Goal: Information Seeking & Learning: Learn about a topic

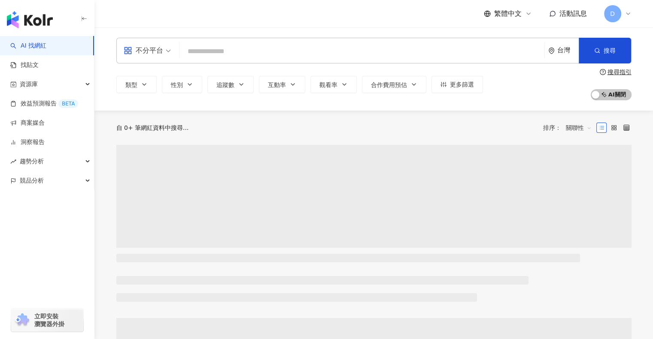
click at [277, 58] on input "search" at bounding box center [362, 51] width 358 height 16
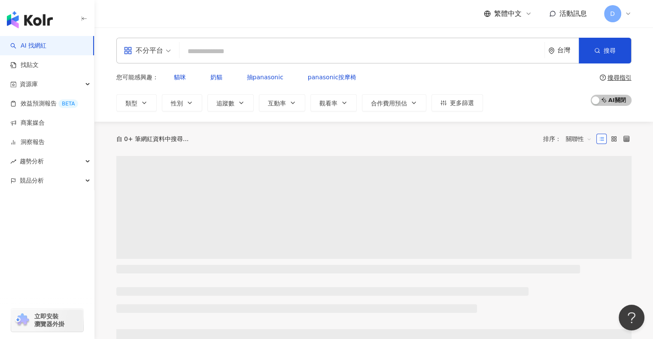
paste input "*******"
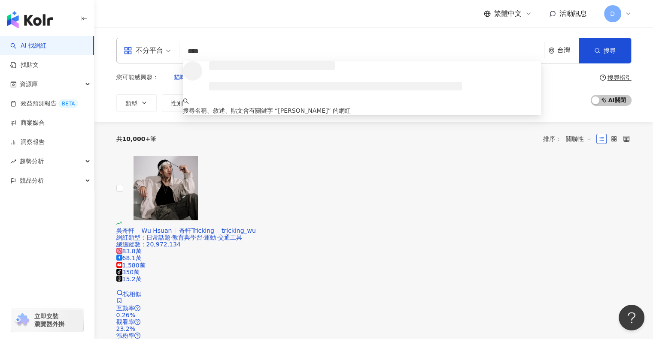
type input "***"
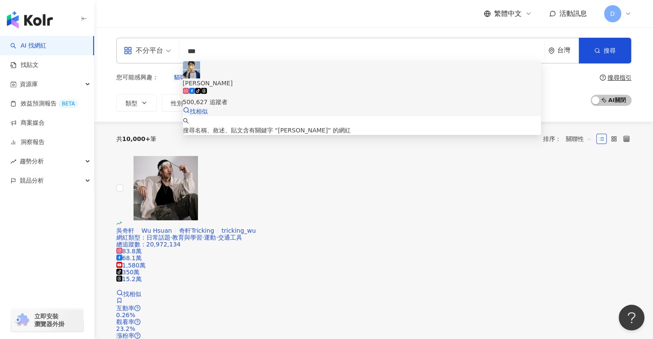
click at [266, 79] on span "[PERSON_NAME]" at bounding box center [362, 83] width 358 height 9
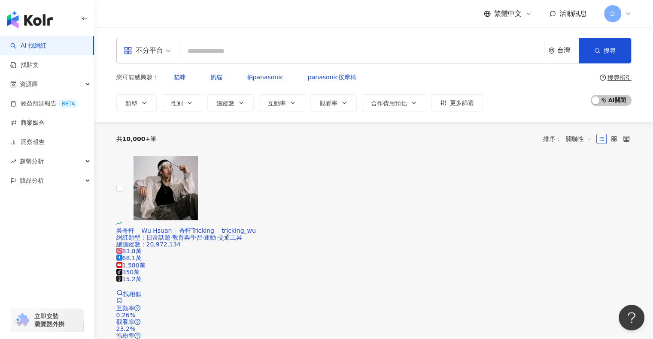
click at [241, 49] on input "search" at bounding box center [362, 51] width 358 height 16
click at [350, 50] on input "search" at bounding box center [362, 51] width 358 height 16
click at [343, 56] on input "search" at bounding box center [362, 51] width 358 height 16
paste input "***"
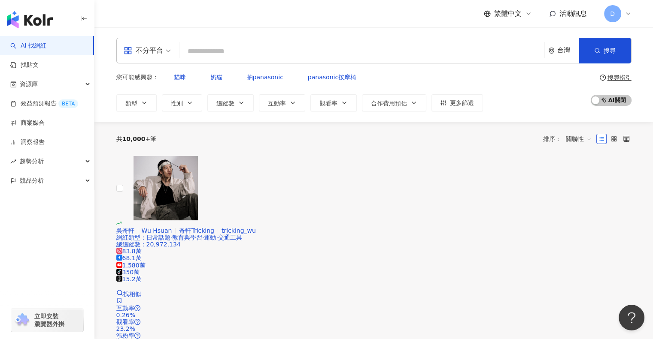
type input "***"
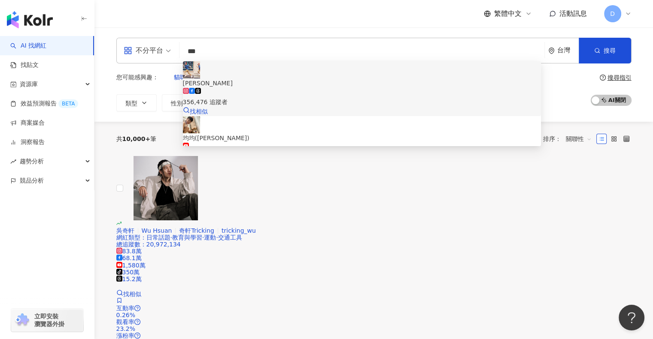
click at [298, 88] on div "356,476 追蹤者" at bounding box center [362, 97] width 358 height 19
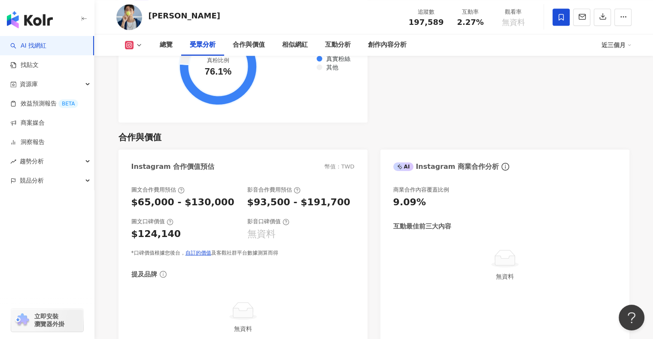
scroll to position [1116, 0]
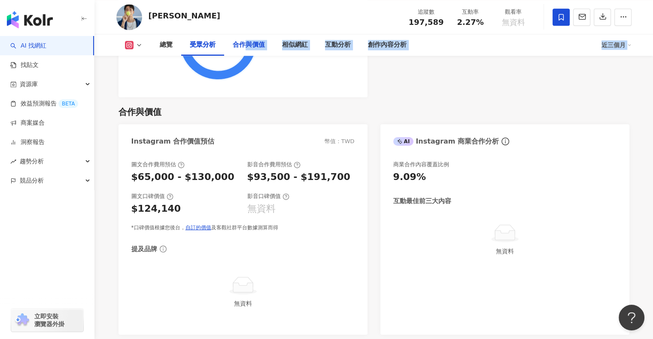
drag, startPoint x: 248, startPoint y: 44, endPoint x: 248, endPoint y: 83, distance: 39.5
click at [136, 41] on button at bounding box center [133, 45] width 35 height 9
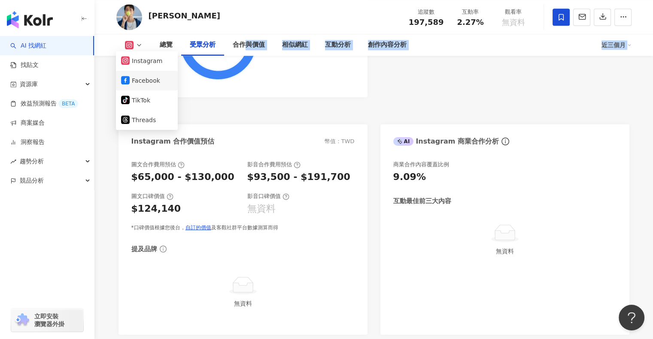
click at [151, 75] on button "Facebook" at bounding box center [146, 81] width 51 height 12
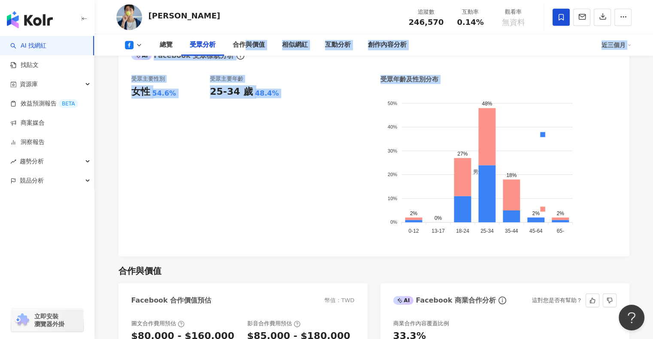
scroll to position [629, 0]
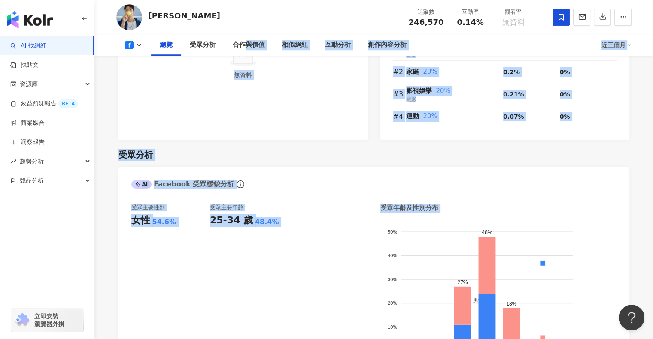
click at [336, 151] on div "受眾分析" at bounding box center [373, 155] width 511 height 12
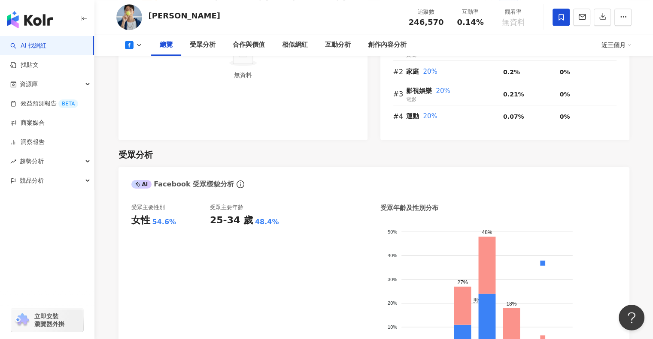
click at [125, 42] on button at bounding box center [133, 45] width 35 height 9
click at [139, 60] on button "Instagram" at bounding box center [146, 61] width 51 height 12
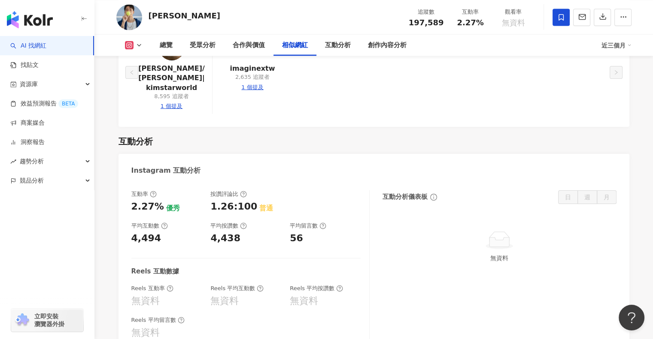
scroll to position [1651, 0]
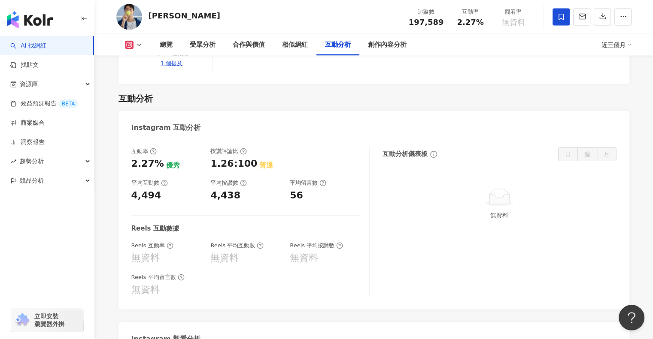
click at [139, 44] on icon at bounding box center [139, 45] width 7 height 7
click at [160, 73] on li "Facebook" at bounding box center [147, 81] width 62 height 20
click at [141, 48] on icon at bounding box center [139, 45] width 7 height 7
click at [152, 82] on button "Facebook" at bounding box center [146, 81] width 51 height 12
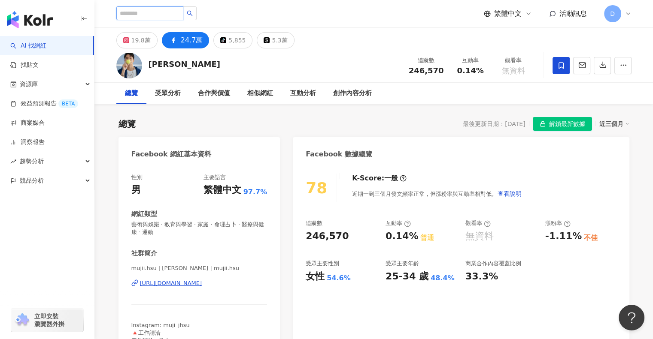
click at [177, 8] on input "search" at bounding box center [149, 13] width 67 height 14
paste input "**********"
type input "**********"
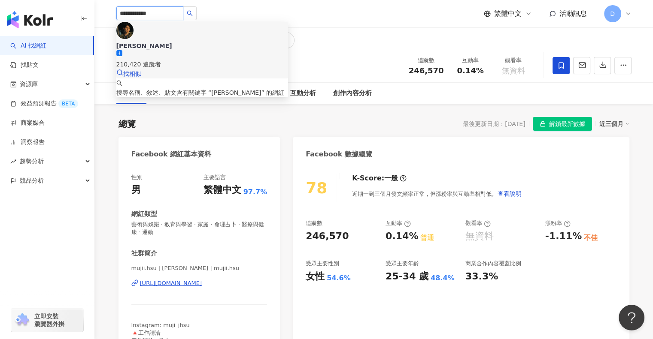
click at [184, 60] on div "210,420 追蹤者" at bounding box center [202, 64] width 172 height 9
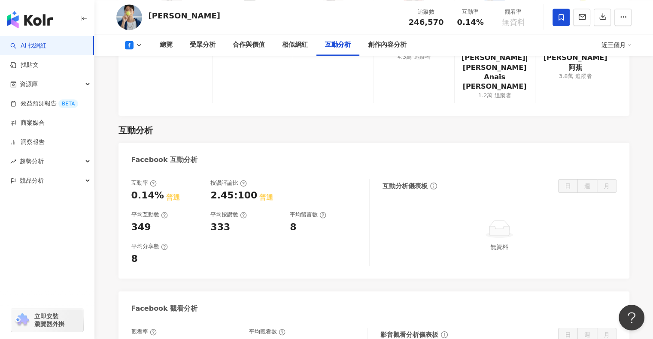
scroll to position [1330, 0]
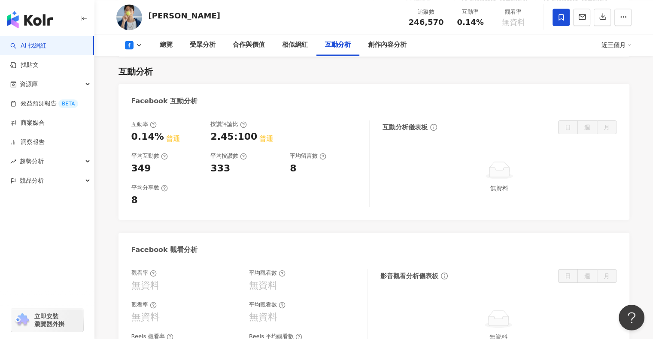
click at [137, 43] on icon at bounding box center [139, 45] width 7 height 7
click at [151, 65] on button "Instagram" at bounding box center [146, 61] width 51 height 12
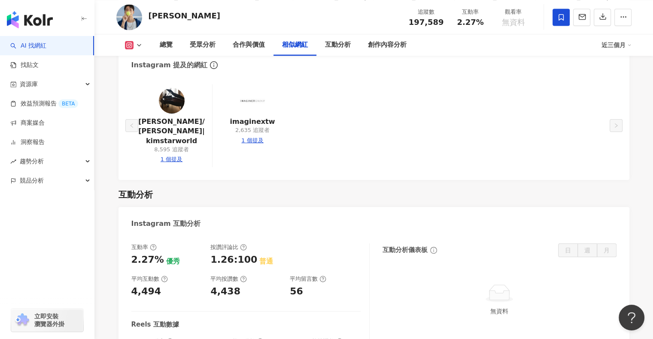
scroll to position [1459, 0]
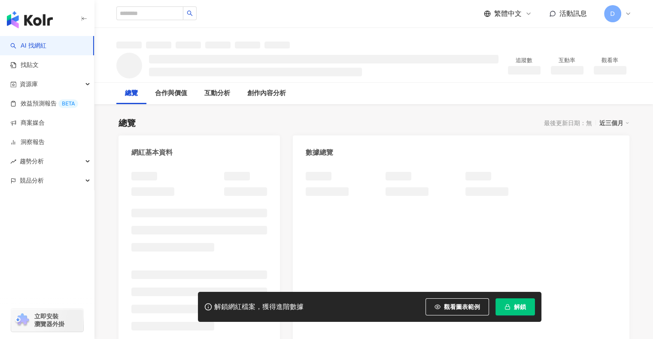
click at [512, 304] on button "解鎖" at bounding box center [514, 307] width 39 height 17
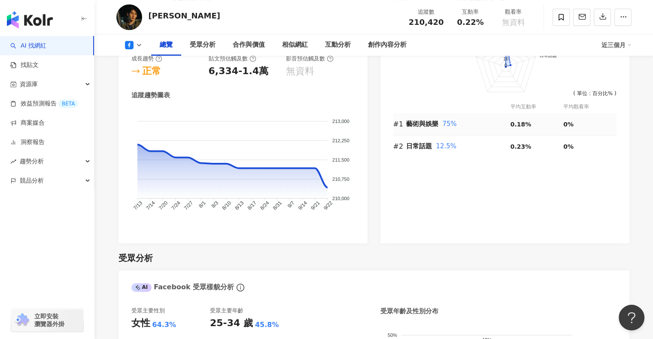
scroll to position [558, 0]
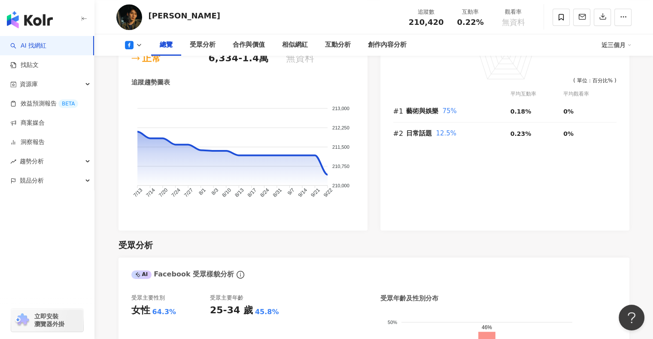
click at [628, 194] on div "前往申請試用方案解鎖 ( 立即註冊 ) 藝術與娛樂 日常話題 80 64 48 32 16 0 ( 單位：百分比% ) 平均互動率 平均觀看率 #1 藝術與娛…" at bounding box center [504, 116] width 249 height 229
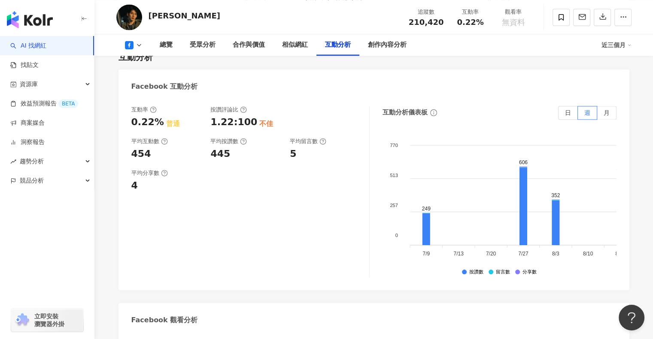
scroll to position [1373, 0]
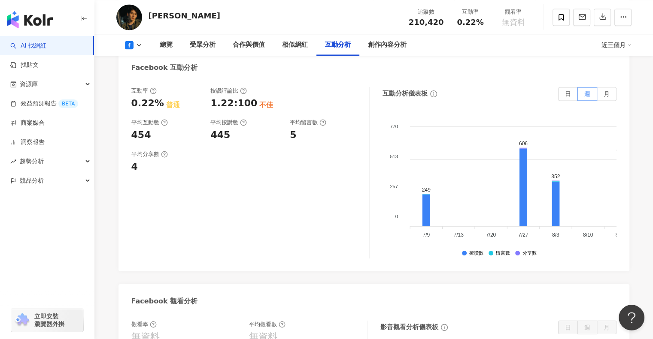
click at [139, 45] on polyline at bounding box center [138, 45] width 3 height 2
click at [142, 48] on button at bounding box center [133, 45] width 35 height 9
click at [141, 48] on icon at bounding box center [139, 45] width 7 height 7
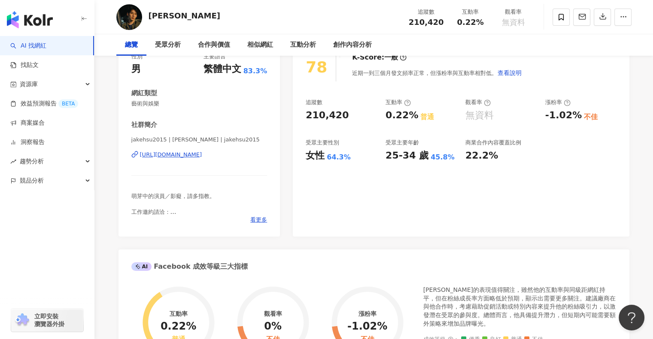
scroll to position [0, 0]
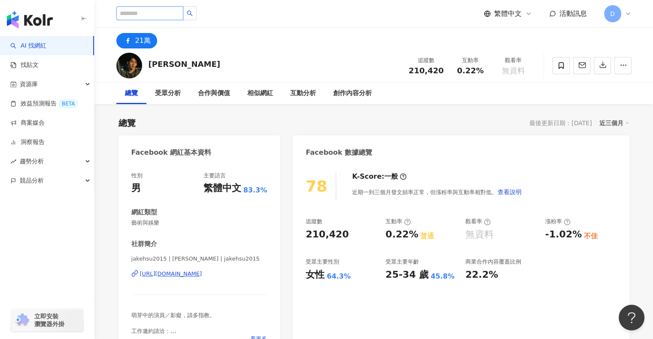
click at [160, 17] on input "search" at bounding box center [149, 13] width 67 height 14
paste input "***"
type input "***"
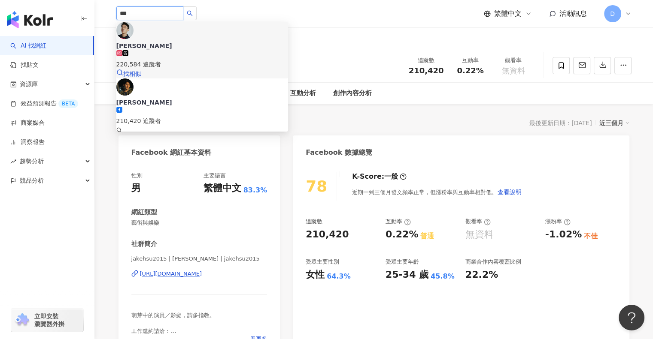
click at [230, 50] on div "220,584 追蹤者" at bounding box center [202, 59] width 172 height 19
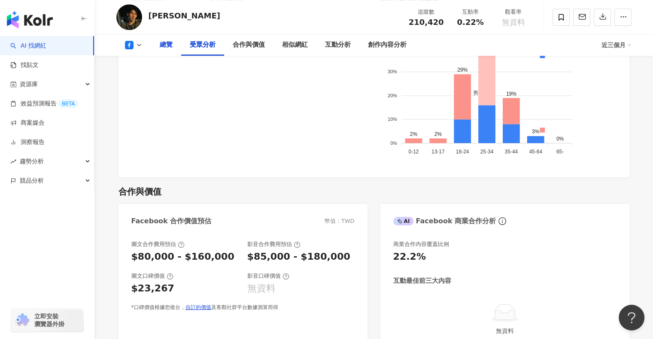
scroll to position [901, 0]
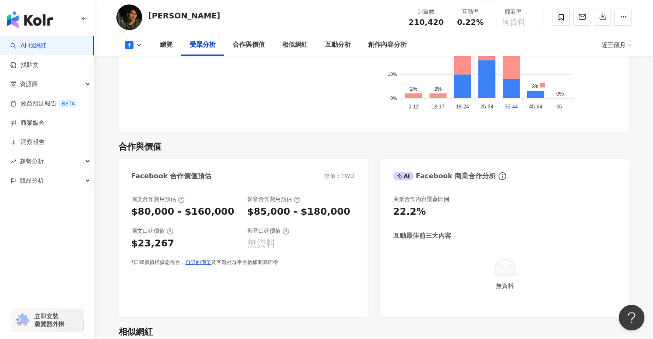
click at [138, 43] on icon at bounding box center [139, 45] width 7 height 7
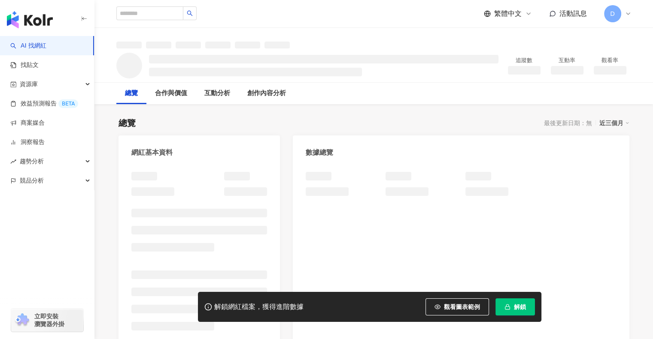
click at [525, 302] on button "解鎖" at bounding box center [514, 307] width 39 height 17
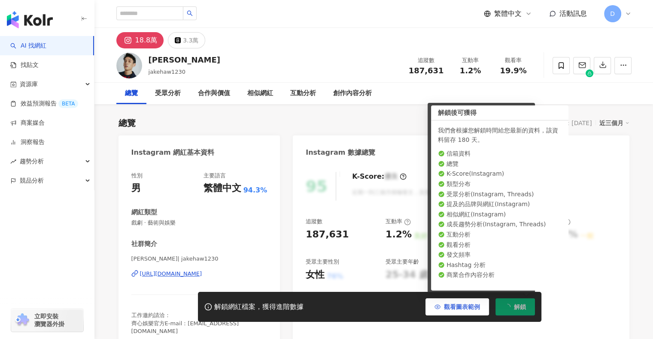
click at [316, 127] on div "總覽 最後更新日期：2025/10/4 近三個月" at bounding box center [373, 123] width 511 height 12
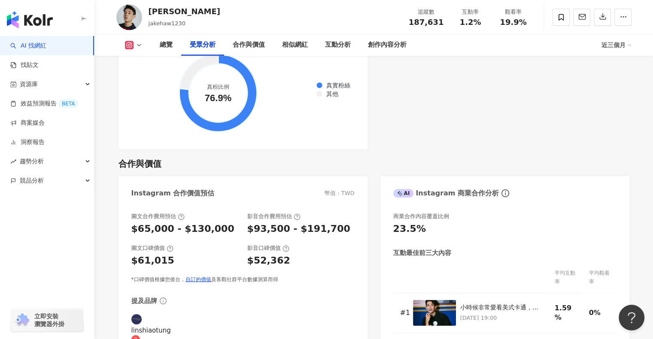
scroll to position [1102, 0]
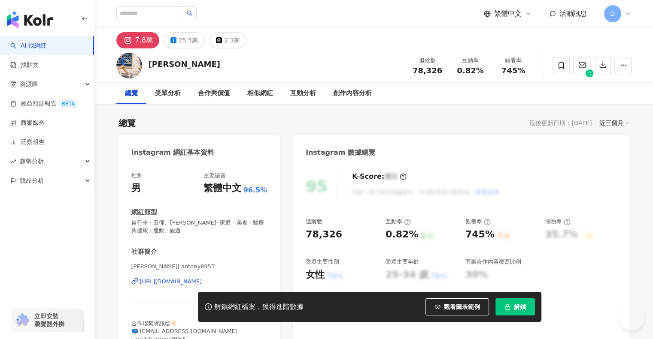
click at [514, 304] on span "解鎖" at bounding box center [520, 307] width 12 height 7
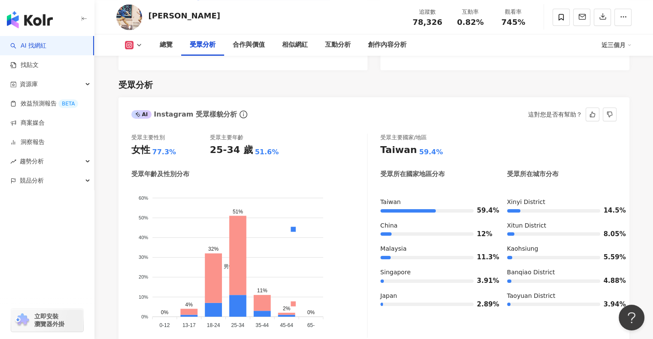
scroll to position [772, 0]
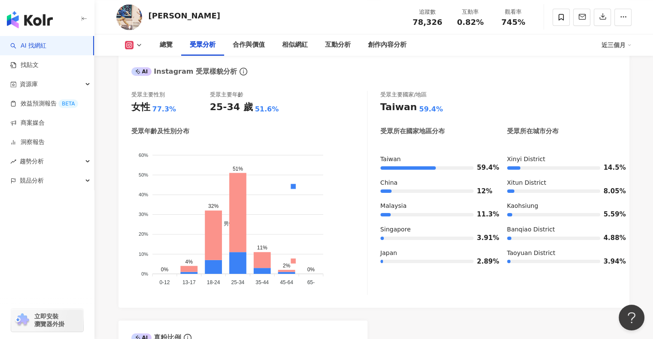
click at [141, 48] on icon at bounding box center [139, 45] width 7 height 7
click at [152, 82] on button "Facebook" at bounding box center [143, 81] width 44 height 12
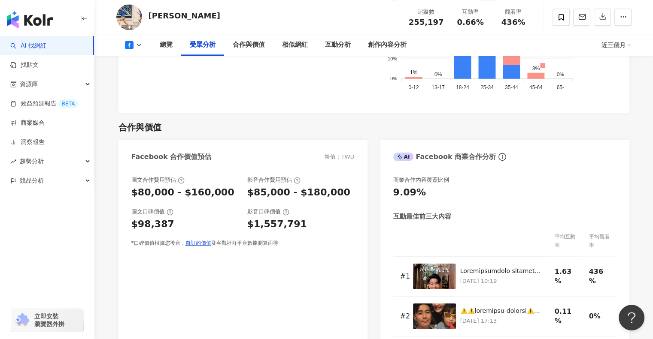
scroll to position [944, 0]
